Goal: Navigation & Orientation: Find specific page/section

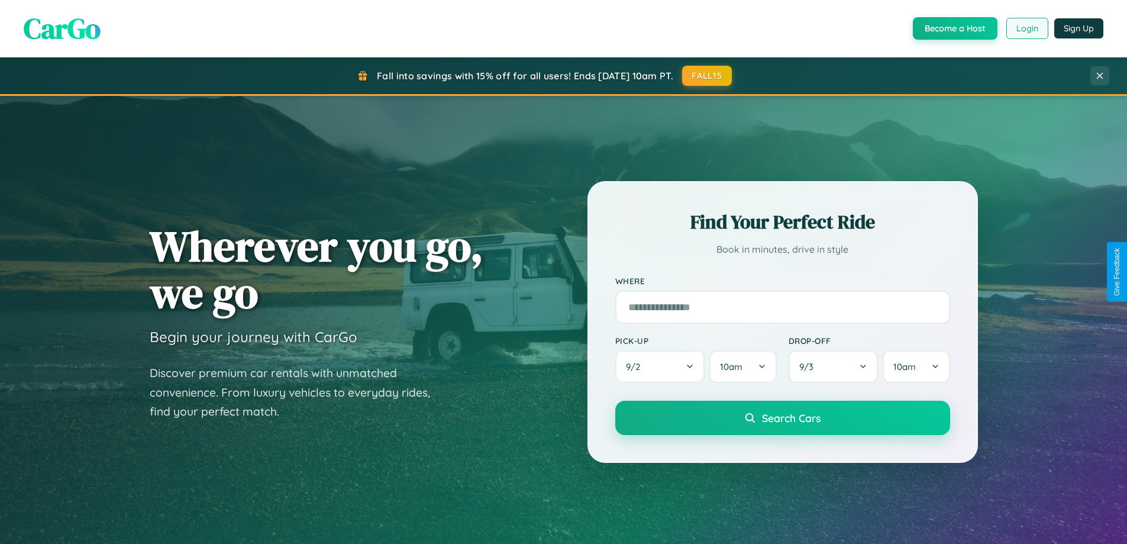
click at [1026, 28] on button "Login" at bounding box center [1027, 28] width 42 height 21
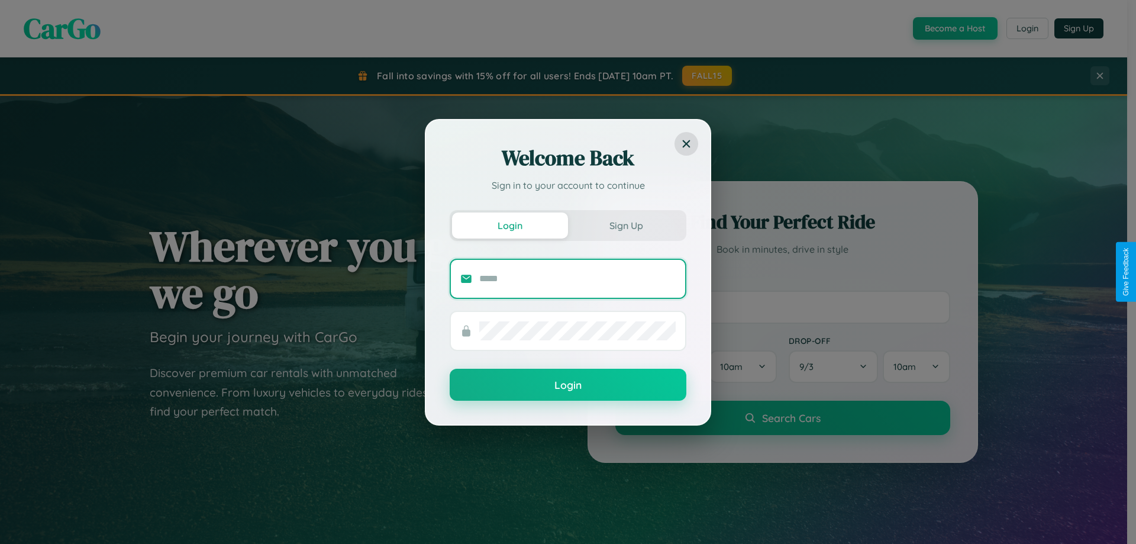
click at [577, 278] on input "text" at bounding box center [577, 278] width 196 height 19
type input "**********"
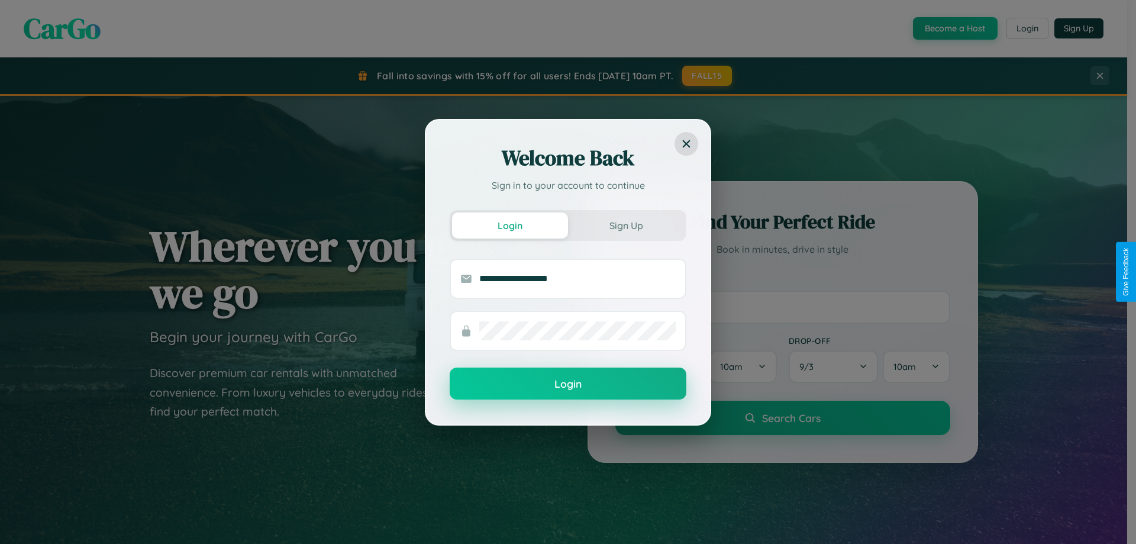
click at [568, 383] on button "Login" at bounding box center [568, 383] width 237 height 32
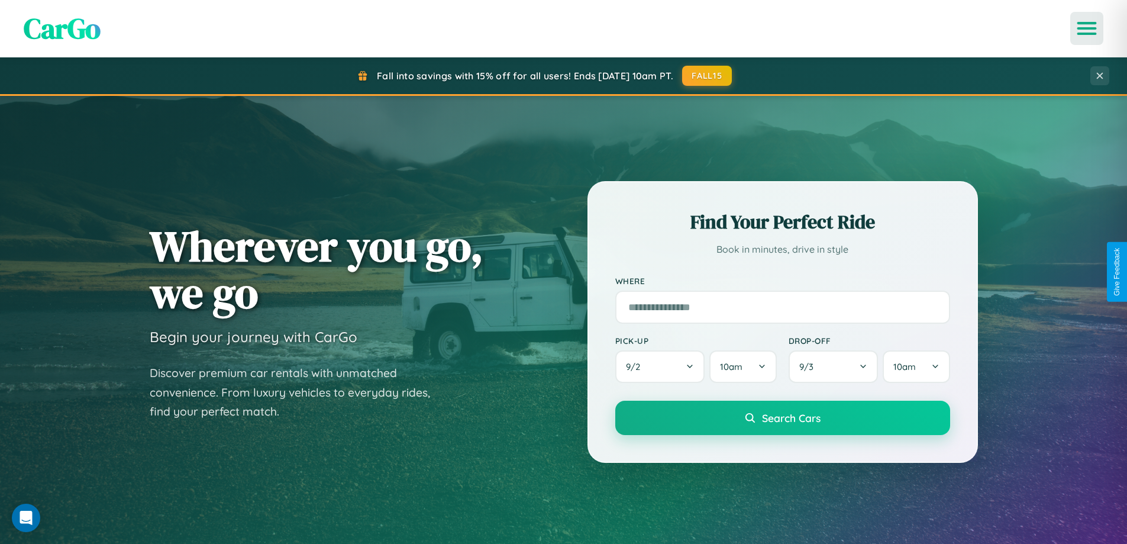
click at [1087, 28] on icon "Open menu" at bounding box center [1087, 28] width 17 height 11
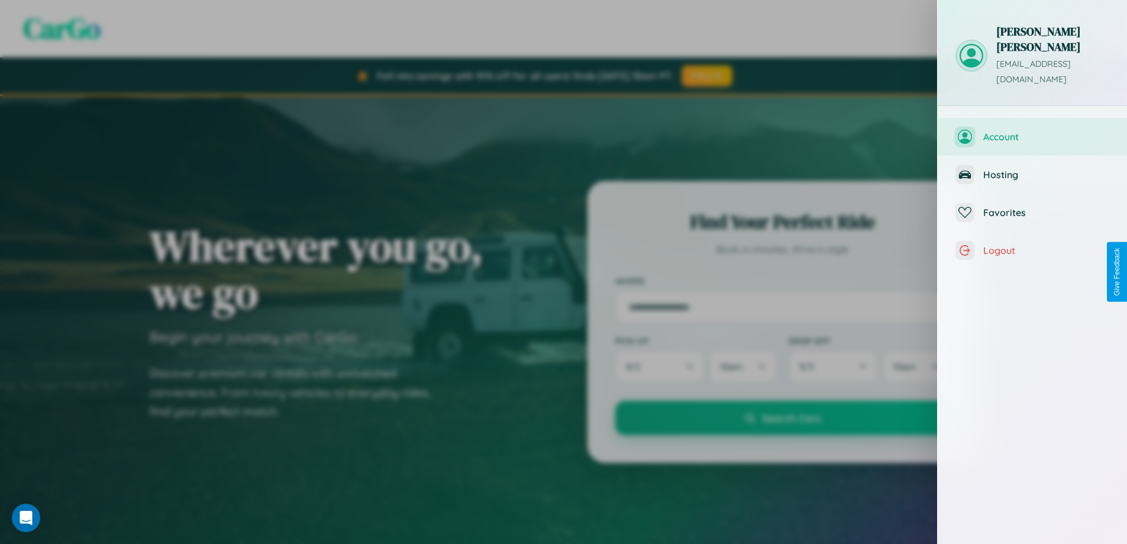
click at [1032, 131] on span "Account" at bounding box center [1046, 137] width 126 height 12
